Goal: Task Accomplishment & Management: Use online tool/utility

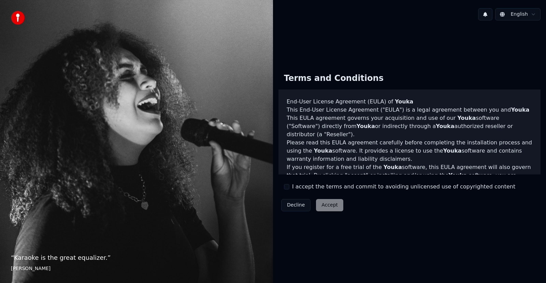
click at [529, 16] on html "“ Karaoke is the great equalizer. ” [PERSON_NAME] [PERSON_NAME] Terms and Condi…" at bounding box center [273, 141] width 546 height 283
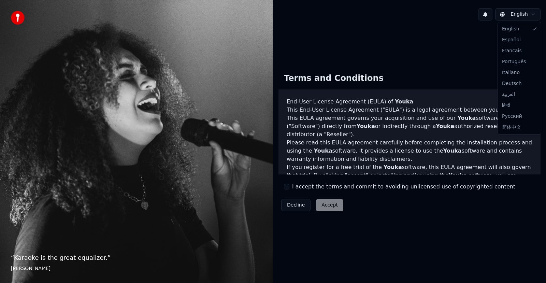
click at [454, 58] on html "“ Karaoke is the great equalizer. ” Aisha Tyler English Terms and Conditions En…" at bounding box center [273, 141] width 546 height 283
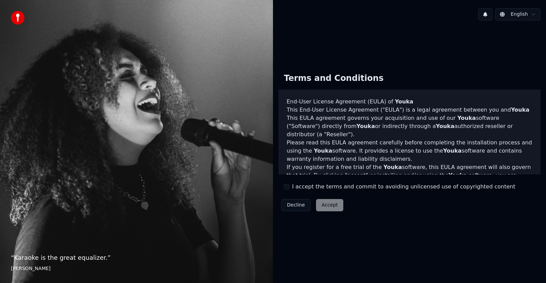
click at [326, 208] on div "Decline Accept" at bounding box center [312, 205] width 68 height 18
click at [287, 185] on button "I accept the terms and commit to avoiding unlicensed use of copyrighted content" at bounding box center [286, 186] width 5 height 5
click at [329, 207] on button "Accept" at bounding box center [329, 205] width 27 height 12
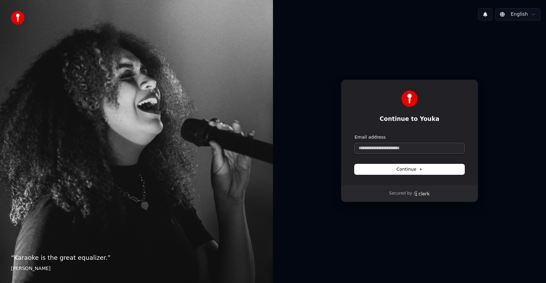
click at [394, 147] on input "Email address" at bounding box center [409, 148] width 110 height 10
click at [407, 146] on input "Email address" at bounding box center [409, 148] width 110 height 10
click at [421, 170] on icon at bounding box center [420, 168] width 3 height 3
drag, startPoint x: 390, startPoint y: 146, endPoint x: 403, endPoint y: 153, distance: 14.6
click at [391, 146] on input "Email address" at bounding box center [409, 148] width 110 height 10
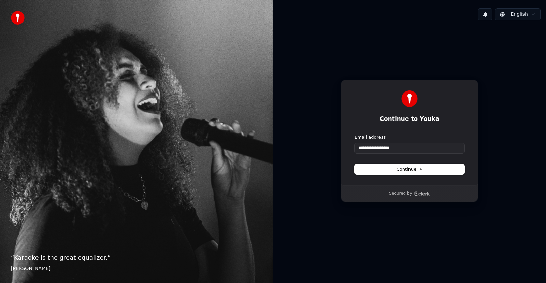
click at [424, 167] on button "Continue" at bounding box center [409, 169] width 110 height 10
type input "**********"
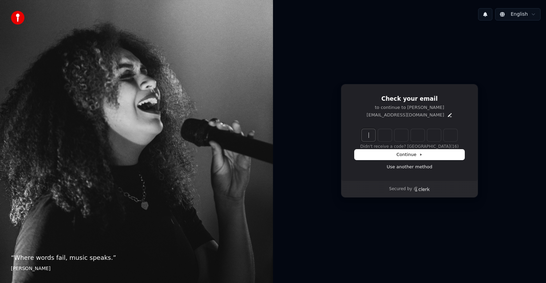
click at [376, 134] on input "Enter verification code" at bounding box center [416, 135] width 109 height 12
type input "******"
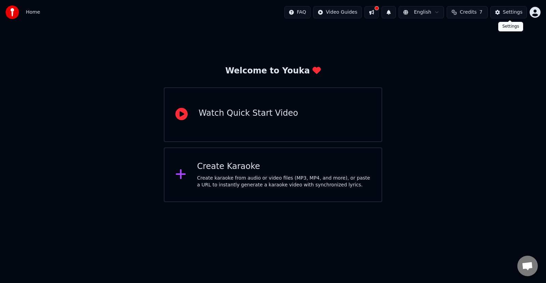
click at [502, 12] on button "Settings" at bounding box center [508, 12] width 36 height 12
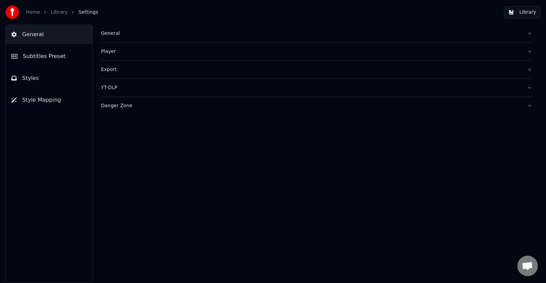
click at [181, 175] on div "General Player Export YT-DLP Danger Zone" at bounding box center [316, 154] width 458 height 258
click at [109, 32] on div "General" at bounding box center [311, 33] width 420 height 7
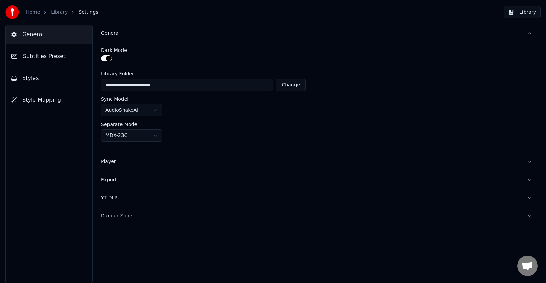
click at [155, 134] on html "**********" at bounding box center [273, 141] width 546 height 283
click at [173, 123] on html "**********" at bounding box center [273, 141] width 546 height 283
click at [157, 108] on html "**********" at bounding box center [273, 141] width 546 height 283
click at [236, 105] on html "**********" at bounding box center [273, 141] width 546 height 283
click at [50, 182] on div "General Subtitles Preset Styles Style Mapping" at bounding box center [48, 154] width 87 height 258
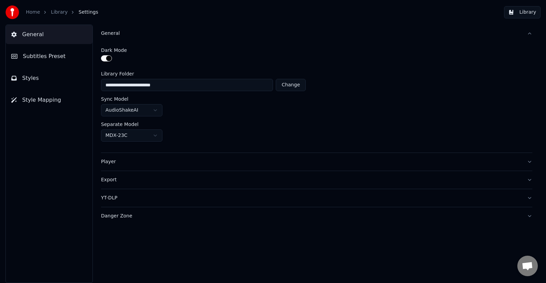
click at [30, 80] on span "Styles" at bounding box center [30, 78] width 17 height 8
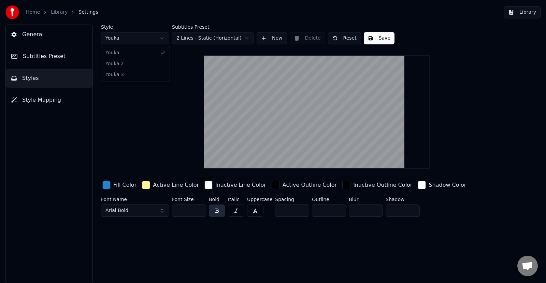
click at [163, 39] on html "Home Library Settings Library General Subtitles Preset Styles Style Mapping Sty…" at bounding box center [273, 141] width 546 height 283
click at [163, 38] on html "Home Library Settings Library General Subtitles Preset Styles Style Mapping Sty…" at bounding box center [273, 141] width 546 height 283
click at [162, 39] on html "Home Library Settings Library General Subtitles Preset Styles Style Mapping Sty…" at bounding box center [273, 141] width 546 height 283
click at [161, 39] on html "Home Library Settings Library General Subtitles Preset Styles Style Mapping Sty…" at bounding box center [273, 141] width 546 height 283
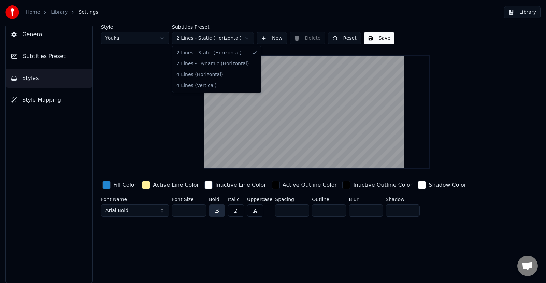
click at [239, 40] on html "Home Library Settings Library General Subtitles Preset Styles Style Mapping Sty…" at bounding box center [273, 141] width 546 height 283
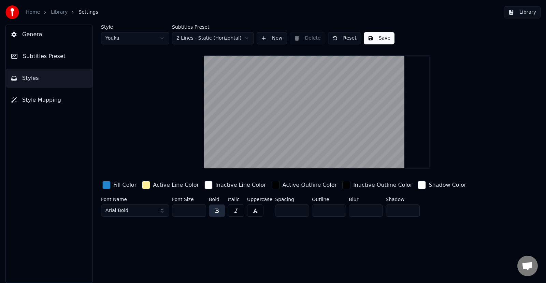
click at [240, 39] on html "Home Library Settings Library General Subtitles Preset Styles Style Mapping Sty…" at bounding box center [273, 141] width 546 height 283
click at [161, 210] on button "Arial Bold" at bounding box center [135, 210] width 68 height 12
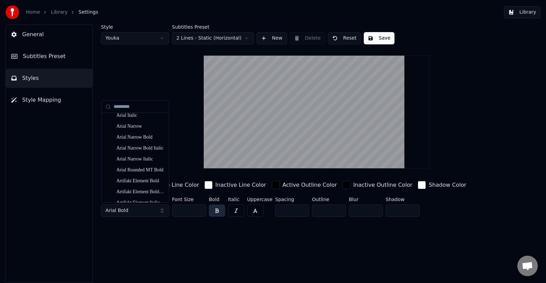
scroll to position [136, 0]
click at [148, 126] on div "Arial Narrow Bold" at bounding box center [140, 125] width 48 height 7
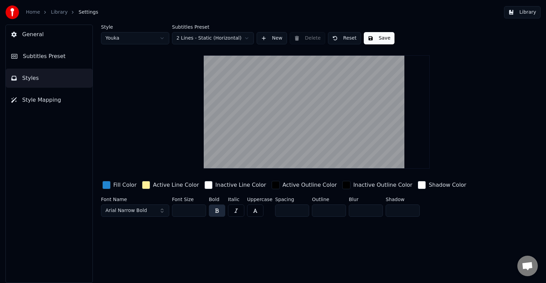
click at [161, 211] on button "Arial Narrow Bold" at bounding box center [135, 210] width 68 height 12
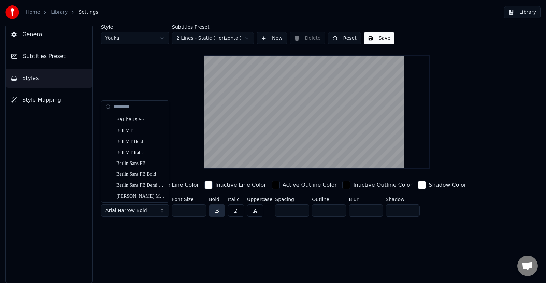
scroll to position [307, 0]
click at [148, 174] on div "Blackadder ITC" at bounding box center [140, 172] width 48 height 7
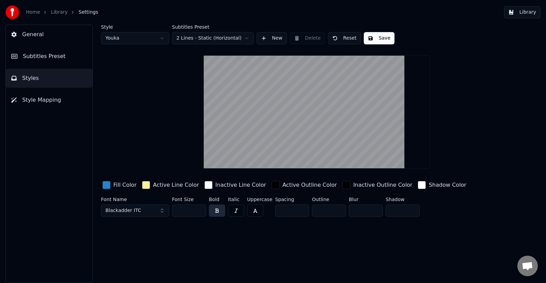
click at [162, 211] on button "Blackadder ITC" at bounding box center [135, 210] width 68 height 12
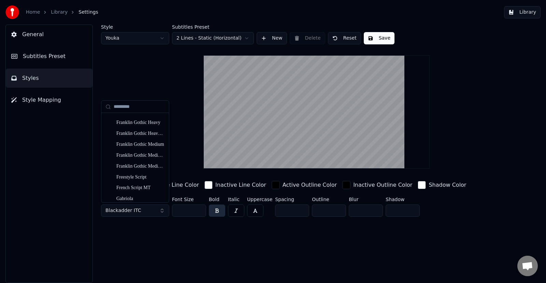
scroll to position [1739, 0]
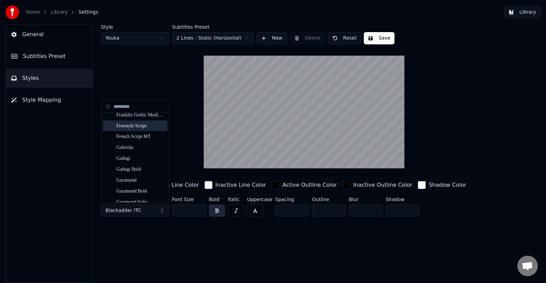
click at [148, 126] on div "Freestyle Script" at bounding box center [140, 125] width 48 height 7
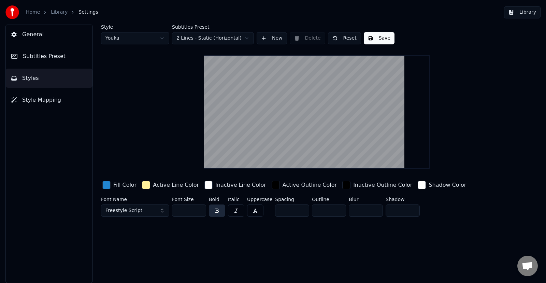
click at [163, 210] on button "Freestyle Script" at bounding box center [135, 210] width 68 height 12
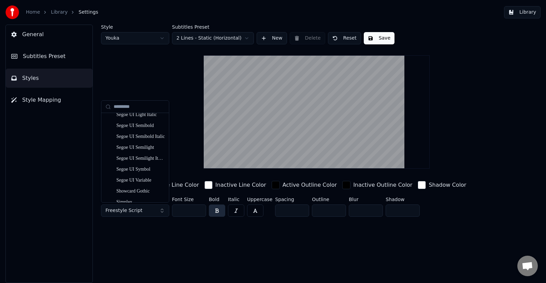
scroll to position [4018, 0]
click at [145, 162] on div "Segoe UI Semibold" at bounding box center [140, 159] width 48 height 7
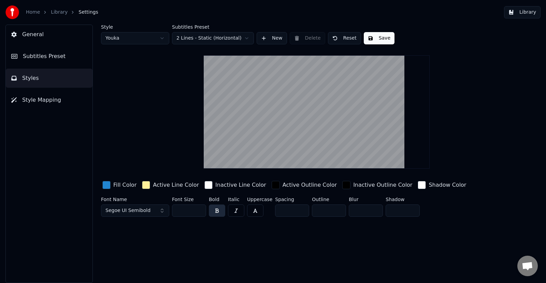
click at [417, 181] on div "button" at bounding box center [421, 185] width 8 height 8
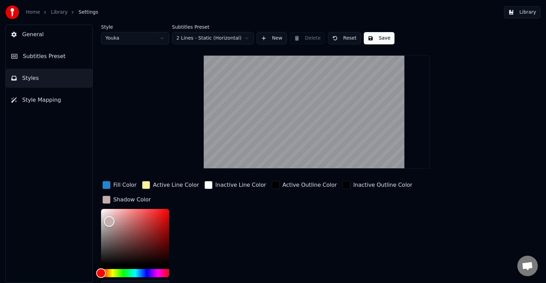
drag, startPoint x: 391, startPoint y: 195, endPoint x: 401, endPoint y: 230, distance: 35.9
click at [115, 216] on div "Color" at bounding box center [109, 221] width 11 height 11
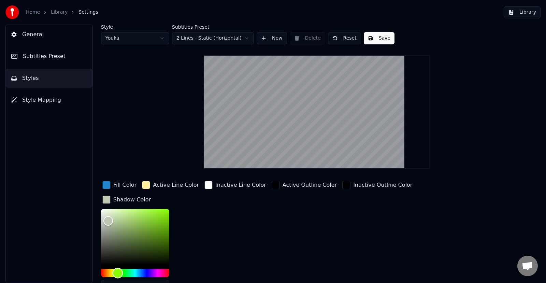
type input "*******"
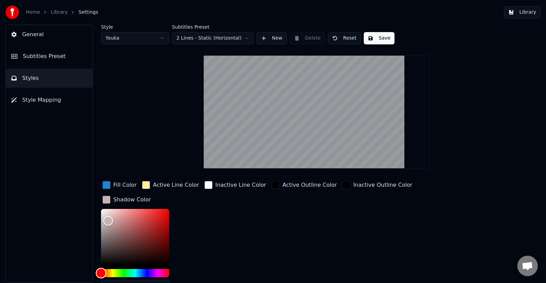
drag, startPoint x: 389, startPoint y: 258, endPoint x: 375, endPoint y: 268, distance: 17.7
click at [375, 268] on div "Fill Color Active Line Color Inactive Line Color Active Outline Color Inactive …" at bounding box center [292, 238] width 382 height 118
click at [110, 195] on div "button" at bounding box center [106, 199] width 8 height 8
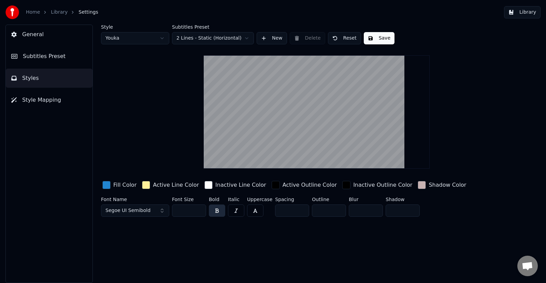
click at [144, 183] on div "button" at bounding box center [146, 185] width 8 height 8
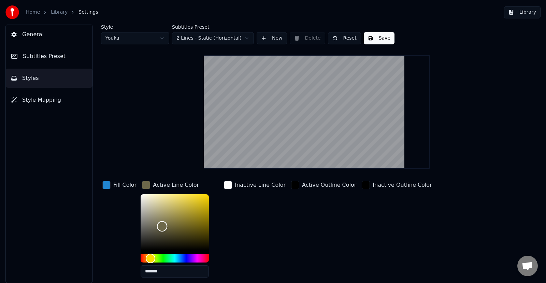
drag, startPoint x: 167, startPoint y: 195, endPoint x: 160, endPoint y: 226, distance: 31.9
click at [160, 226] on div "Color" at bounding box center [162, 226] width 11 height 11
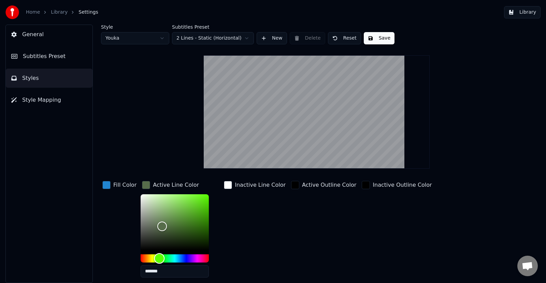
drag, startPoint x: 148, startPoint y: 260, endPoint x: 157, endPoint y: 262, distance: 9.5
click at [157, 262] on div "Hue" at bounding box center [159, 258] width 11 height 11
type input "*******"
drag, startPoint x: 159, startPoint y: 226, endPoint x: 141, endPoint y: 213, distance: 22.3
click at [141, 213] on div "Color" at bounding box center [142, 214] width 11 height 11
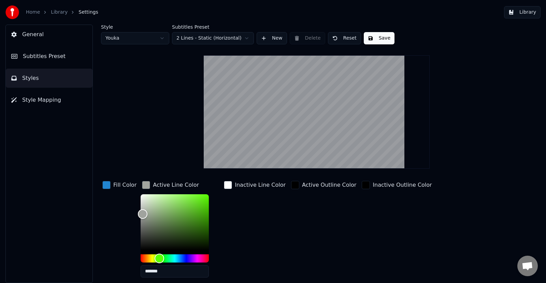
click at [106, 184] on div "button" at bounding box center [106, 185] width 8 height 8
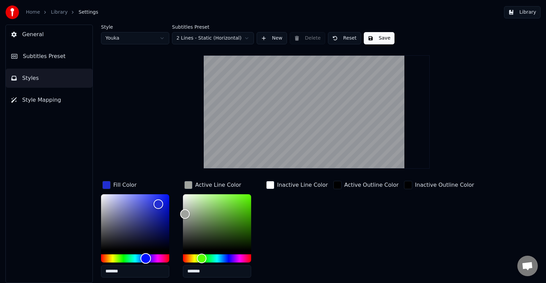
drag, startPoint x: 139, startPoint y: 255, endPoint x: 146, endPoint y: 255, distance: 6.1
click at [146, 255] on div "Hue" at bounding box center [146, 258] width 11 height 11
type input "*******"
click at [161, 203] on div "Color" at bounding box center [161, 203] width 11 height 11
click at [269, 184] on div "button" at bounding box center [270, 185] width 8 height 8
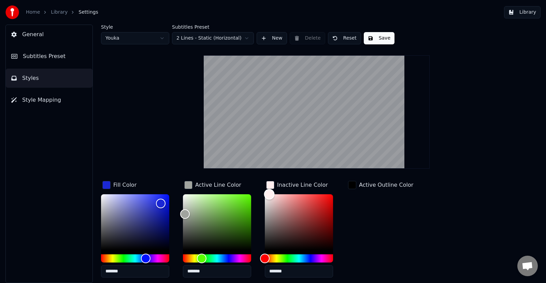
type input "*******"
drag, startPoint x: 264, startPoint y: 193, endPoint x: 255, endPoint y: 189, distance: 9.3
click at [255, 189] on div "Fill Color ******* Active Line Color ******* Inactive Line Color ******* Active…" at bounding box center [292, 238] width 382 height 118
click at [353, 185] on div "button" at bounding box center [352, 185] width 8 height 8
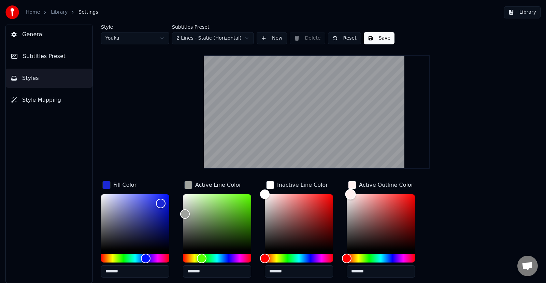
type input "*******"
drag, startPoint x: 348, startPoint y: 247, endPoint x: 336, endPoint y: 187, distance: 60.8
click at [336, 187] on div "Fill Color ******* Active Line Color ******* Inactive Line Color ******* Active…" at bounding box center [292, 238] width 382 height 118
click at [178, 162] on div "Style Youka Subtitles Preset 2 Lines - Static (Horizontal) New Delete Reset Sav…" at bounding box center [316, 175] width 431 height 301
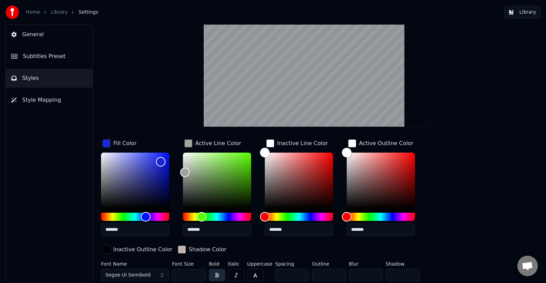
scroll to position [42, 0]
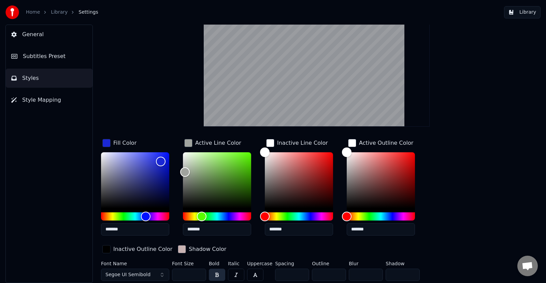
click at [217, 276] on button "button" at bounding box center [217, 274] width 16 height 12
click at [220, 274] on button "button" at bounding box center [217, 274] width 16 height 12
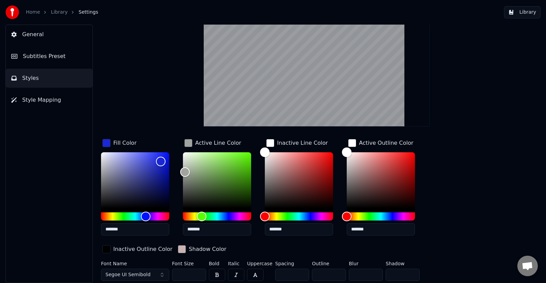
click at [106, 247] on div "button" at bounding box center [106, 249] width 8 height 8
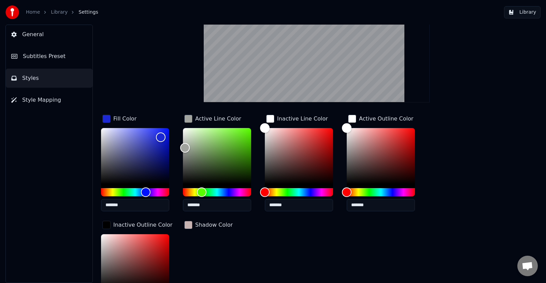
scroll to position [110, 0]
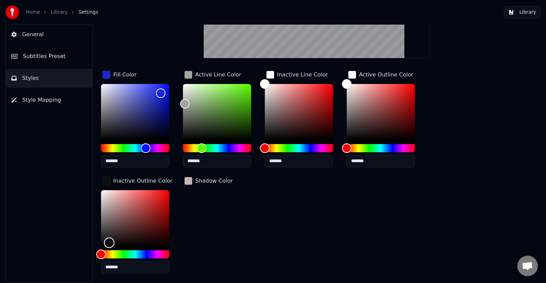
type input "*******"
drag, startPoint x: 102, startPoint y: 247, endPoint x: 79, endPoint y: 251, distance: 23.9
click at [79, 251] on div "General Subtitles Preset Styles Style Mapping Style Youka Subtitles Preset 2 Li…" at bounding box center [273, 154] width 546 height 258
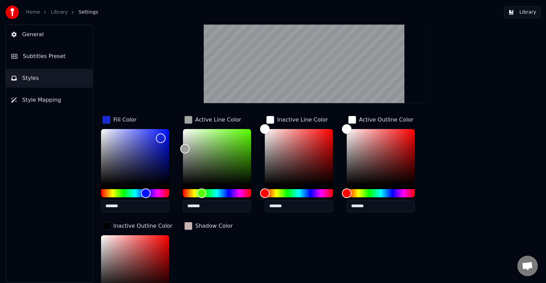
scroll to position [133, 0]
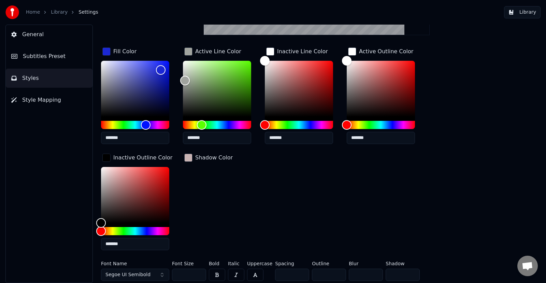
click at [235, 274] on button "button" at bounding box center [236, 274] width 16 height 12
click at [234, 270] on button "button" at bounding box center [236, 274] width 16 height 12
drag, startPoint x: 317, startPoint y: 276, endPoint x: 292, endPoint y: 278, distance: 25.7
click at [281, 278] on div "Font Name Segoe UI Semibold Font Size ** Bold Italic Uppercase Spacing * Outlin…" at bounding box center [292, 272] width 382 height 23
type input "*"
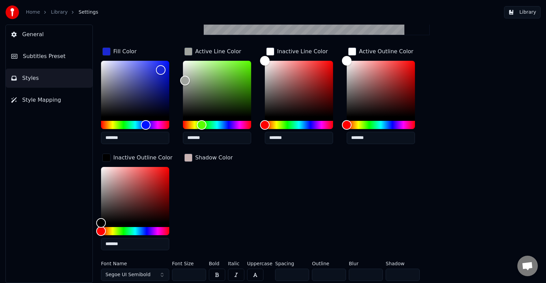
click at [448, 208] on div "Fill Color ******* Active Line Color ******* Inactive Line Color ******* Active…" at bounding box center [292, 150] width 382 height 209
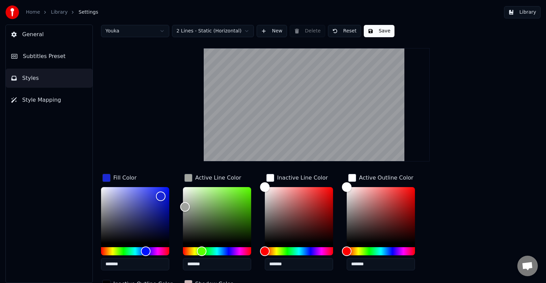
scroll to position [0, 0]
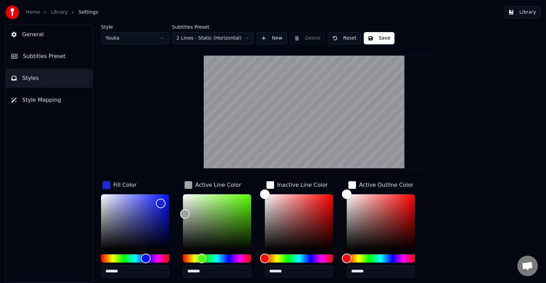
click at [377, 36] on button "Save" at bounding box center [379, 38] width 31 height 12
click at [36, 102] on span "Style Mapping" at bounding box center [41, 100] width 39 height 8
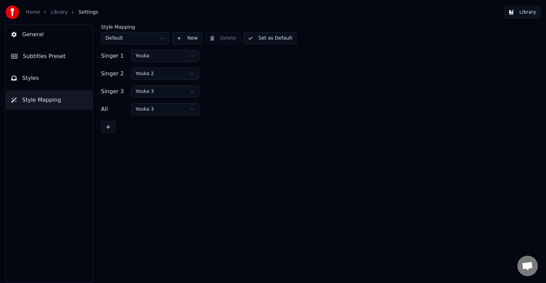
click at [32, 34] on span "General" at bounding box center [32, 34] width 21 height 8
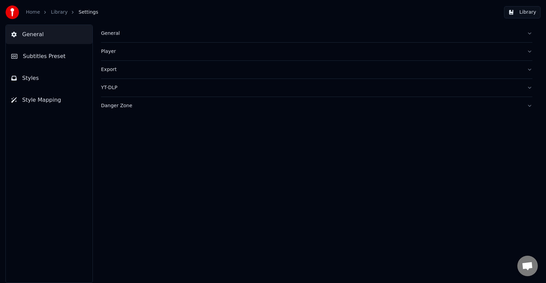
click at [35, 56] on span "Subtitles Preset" at bounding box center [44, 56] width 43 height 8
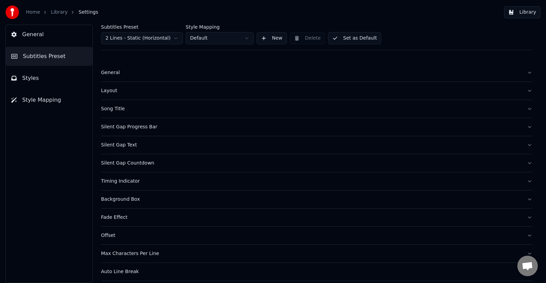
click at [46, 154] on div "General Subtitles Preset Styles Style Mapping" at bounding box center [48, 154] width 87 height 258
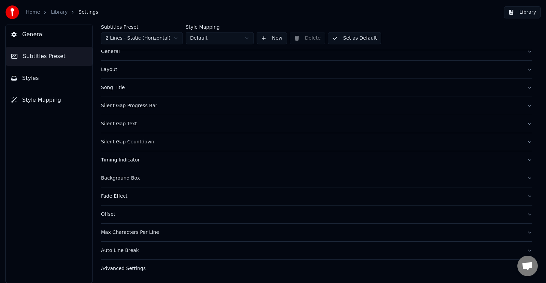
click at [524, 249] on button "Auto Line Break" at bounding box center [316, 250] width 431 height 18
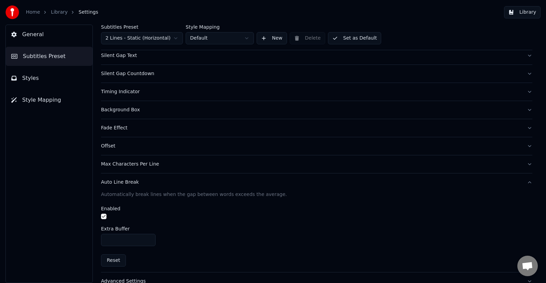
click at [522, 182] on button "Auto Line Break" at bounding box center [316, 182] width 431 height 18
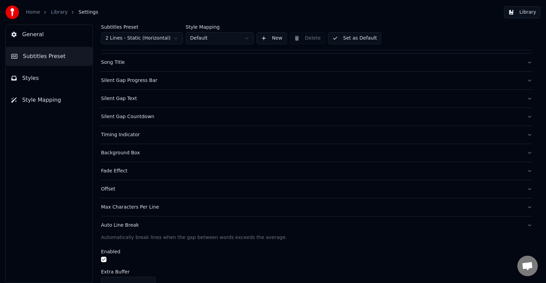
scroll to position [21, 0]
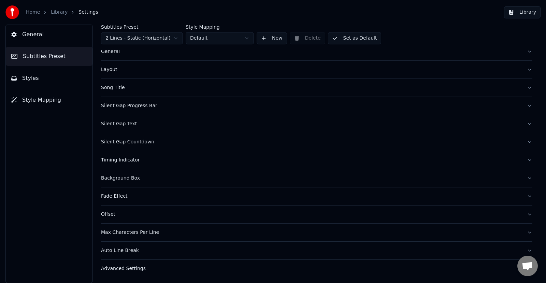
click at [58, 9] on link "Library" at bounding box center [59, 12] width 17 height 7
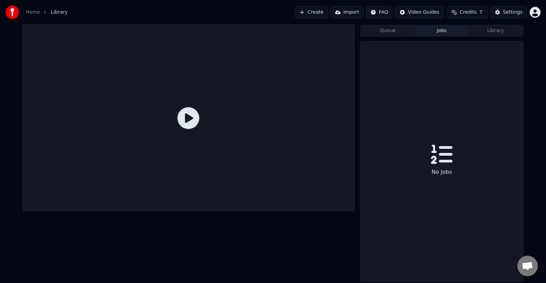
click at [435, 30] on button "Jobs" at bounding box center [442, 31] width 54 height 10
click at [397, 33] on button "Queue" at bounding box center [388, 31] width 54 height 10
click at [344, 13] on button "Import" at bounding box center [346, 12] width 33 height 12
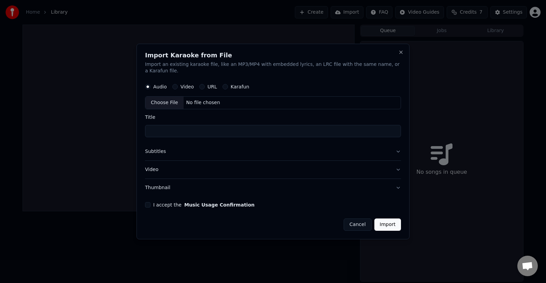
click at [168, 97] on div "Choose File" at bounding box center [164, 103] width 38 height 12
type input "**********"
click at [210, 128] on input "**********" at bounding box center [273, 131] width 256 height 12
click at [397, 146] on button "Subtitles" at bounding box center [273, 152] width 256 height 18
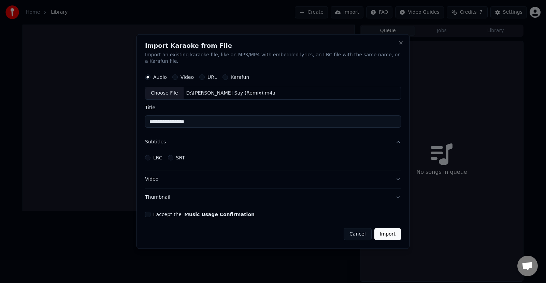
click at [149, 155] on button "LRC" at bounding box center [147, 157] width 5 height 5
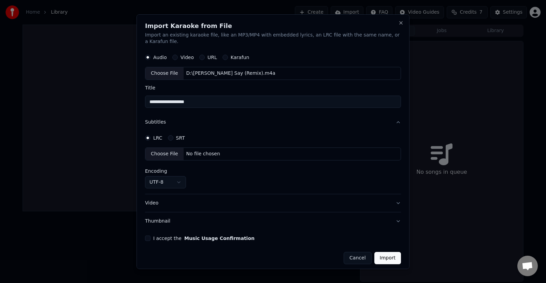
click at [170, 135] on button "SRT" at bounding box center [170, 137] width 5 height 5
click at [152, 135] on div "LRC" at bounding box center [153, 137] width 17 height 5
click at [150, 135] on button "LRC" at bounding box center [147, 137] width 5 height 5
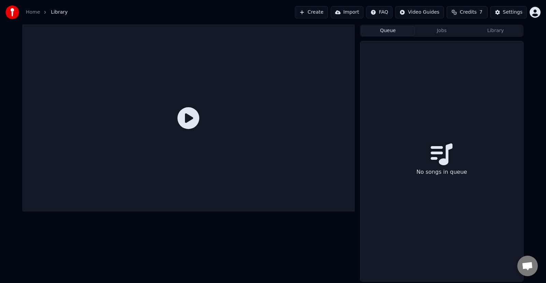
click at [355, 11] on button "Import" at bounding box center [346, 12] width 33 height 12
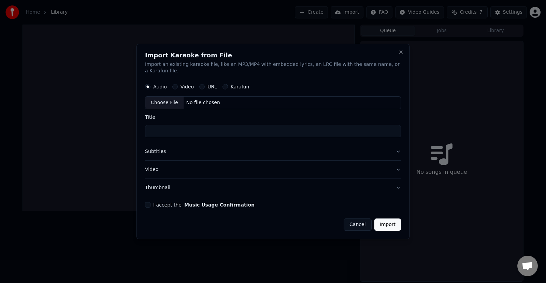
click at [207, 100] on div "No file chosen" at bounding box center [202, 103] width 39 height 7
type input "**********"
click at [180, 203] on label "I accept the Music Usage Confirmation" at bounding box center [203, 204] width 101 height 5
click at [150, 203] on button "I accept the Music Usage Confirmation" at bounding box center [147, 204] width 5 height 5
click at [391, 221] on button "Import" at bounding box center [387, 224] width 27 height 12
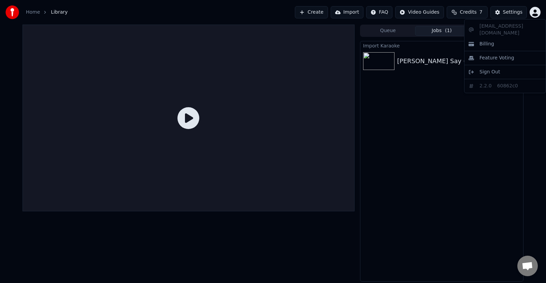
click at [533, 11] on html "Home Library Create Import FAQ Video Guides Credits 7 Settings Queue Jobs ( 1 )…" at bounding box center [273, 141] width 546 height 283
click at [501, 55] on span "Feature Voting" at bounding box center [496, 58] width 35 height 7
click at [186, 125] on icon at bounding box center [188, 118] width 22 height 22
click at [195, 119] on icon at bounding box center [188, 118] width 22 height 22
click at [183, 118] on icon at bounding box center [188, 118] width 22 height 22
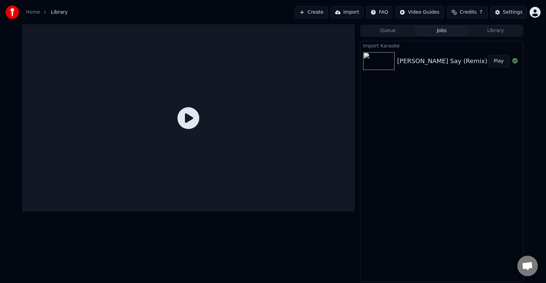
click at [500, 59] on button "Play" at bounding box center [498, 61] width 21 height 12
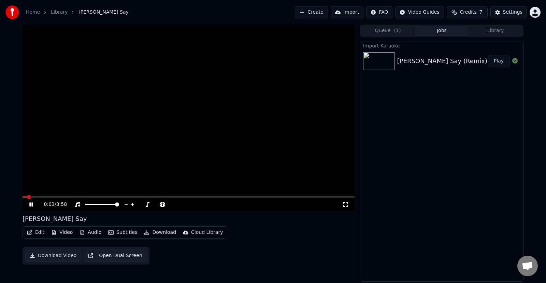
click at [124, 231] on button "Subtitles" at bounding box center [122, 232] width 34 height 10
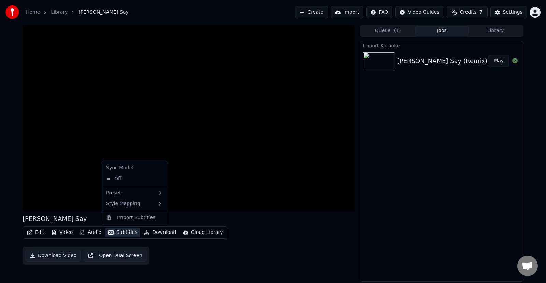
click at [134, 166] on div "Sync Model" at bounding box center [134, 167] width 62 height 11
click at [148, 216] on div "Import Subtitles" at bounding box center [136, 217] width 38 height 7
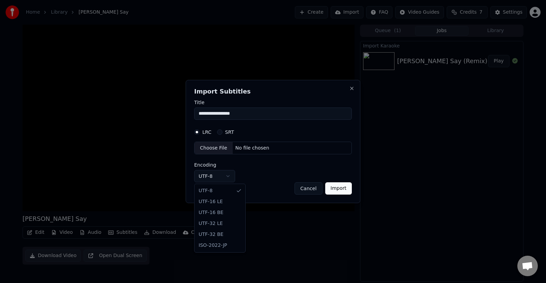
click at [227, 177] on body "**********" at bounding box center [273, 141] width 546 height 283
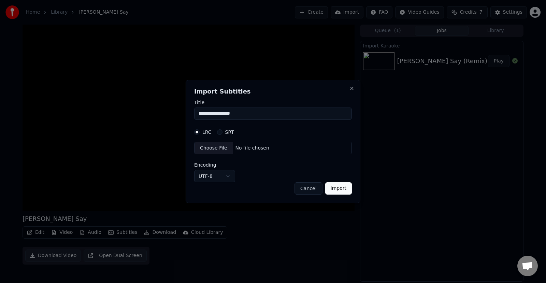
click at [305, 187] on button "Cancel" at bounding box center [308, 188] width 28 height 12
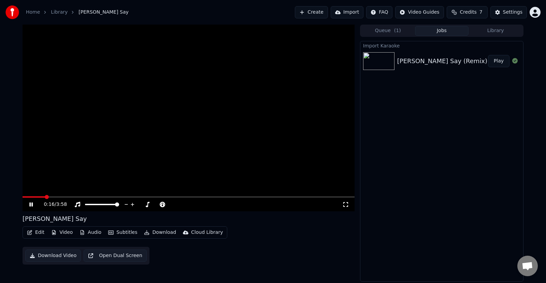
click at [439, 187] on div "Import Karaoke [PERSON_NAME] Say (Remix) Play" at bounding box center [441, 161] width 163 height 240
click at [442, 30] on button "Jobs" at bounding box center [442, 31] width 54 height 10
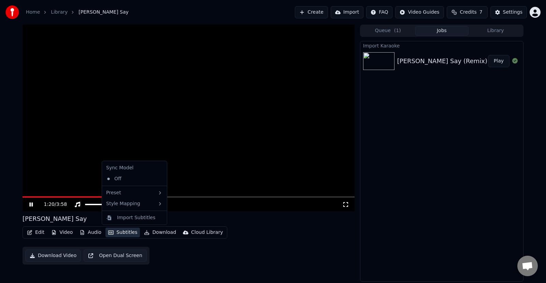
click at [119, 232] on button "Subtitles" at bounding box center [122, 232] width 34 height 10
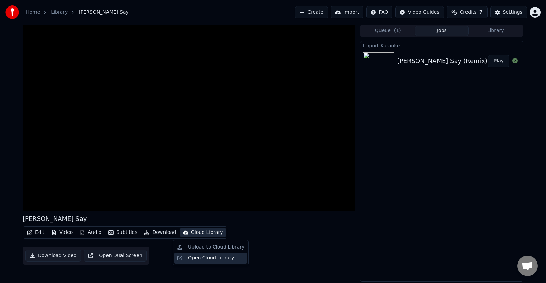
click at [179, 257] on div "Open Cloud Library" at bounding box center [210, 257] width 73 height 11
